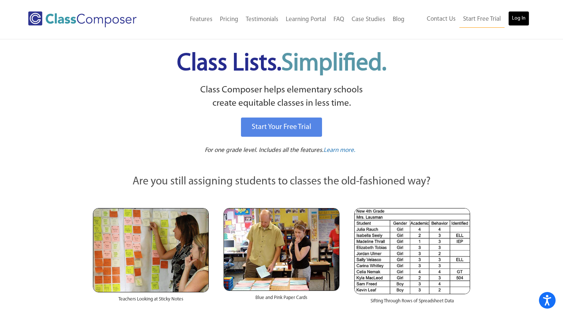
click at [513, 19] on link "Log In" at bounding box center [518, 18] width 21 height 15
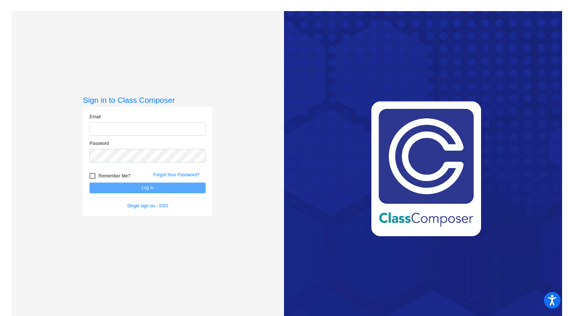
type input "[PERSON_NAME][EMAIL_ADDRESS][PERSON_NAME][DOMAIN_NAME]"
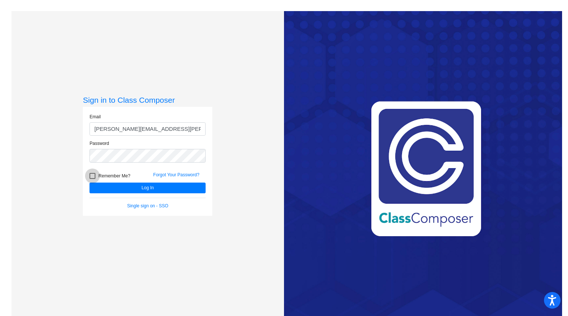
click at [110, 175] on span "Remember Me?" at bounding box center [114, 176] width 32 height 9
click at [92, 179] on input "Remember Me?" at bounding box center [92, 179] width 0 height 0
checkbox input "true"
click at [123, 188] on button "Log In" at bounding box center [148, 188] width 116 height 11
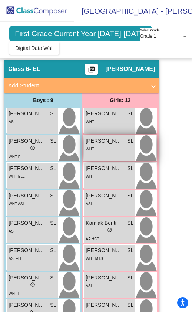
scroll to position [37, 0]
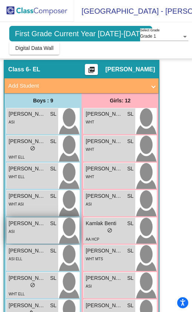
click at [7, 237] on div "Muhammad Malik SL lock do_not_disturb_alt ASI" at bounding box center [32, 231] width 51 height 26
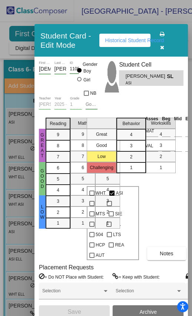
drag, startPoint x: 184, startPoint y: 13, endPoint x: 52, endPoint y: 28, distance: 133.0
click at [52, 28] on div "Student Card - Edit Mode Historical Student Record" at bounding box center [110, 40] width 153 height 33
click at [164, 48] on icon "button" at bounding box center [162, 47] width 4 height 5
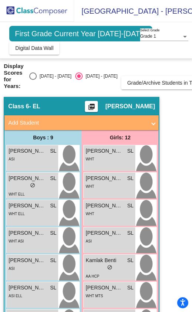
scroll to position [0, 0]
